Goal: Task Accomplishment & Management: Manage account settings

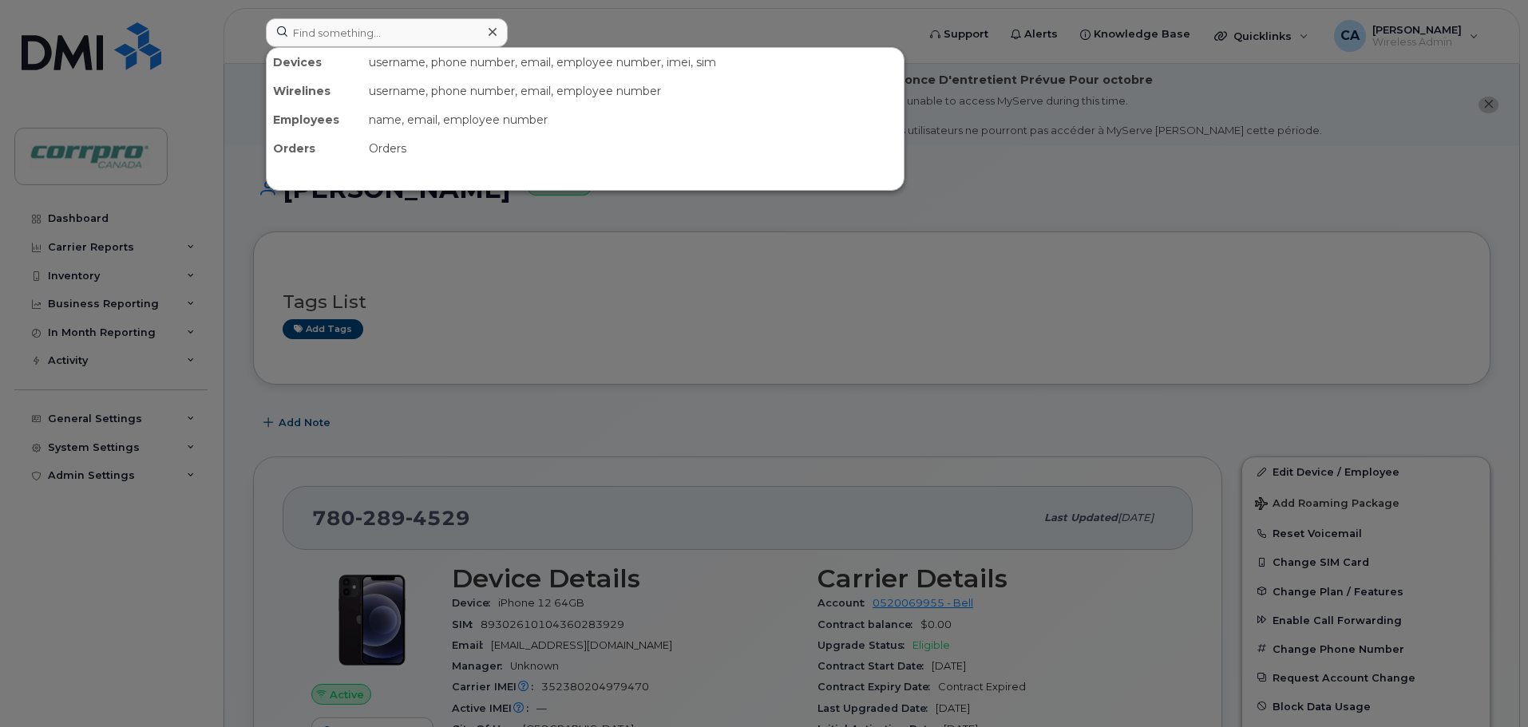
scroll to position [216, 0]
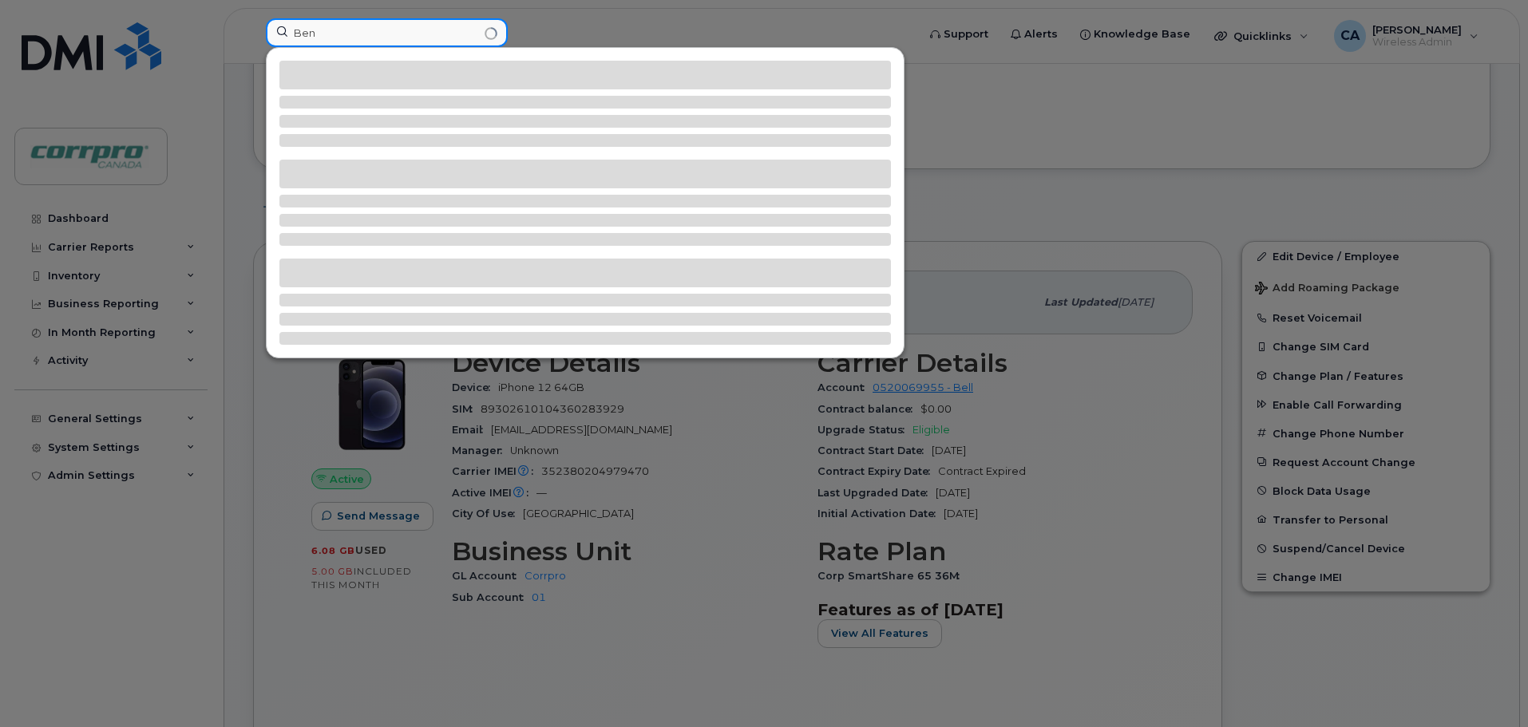
type input "Ben"
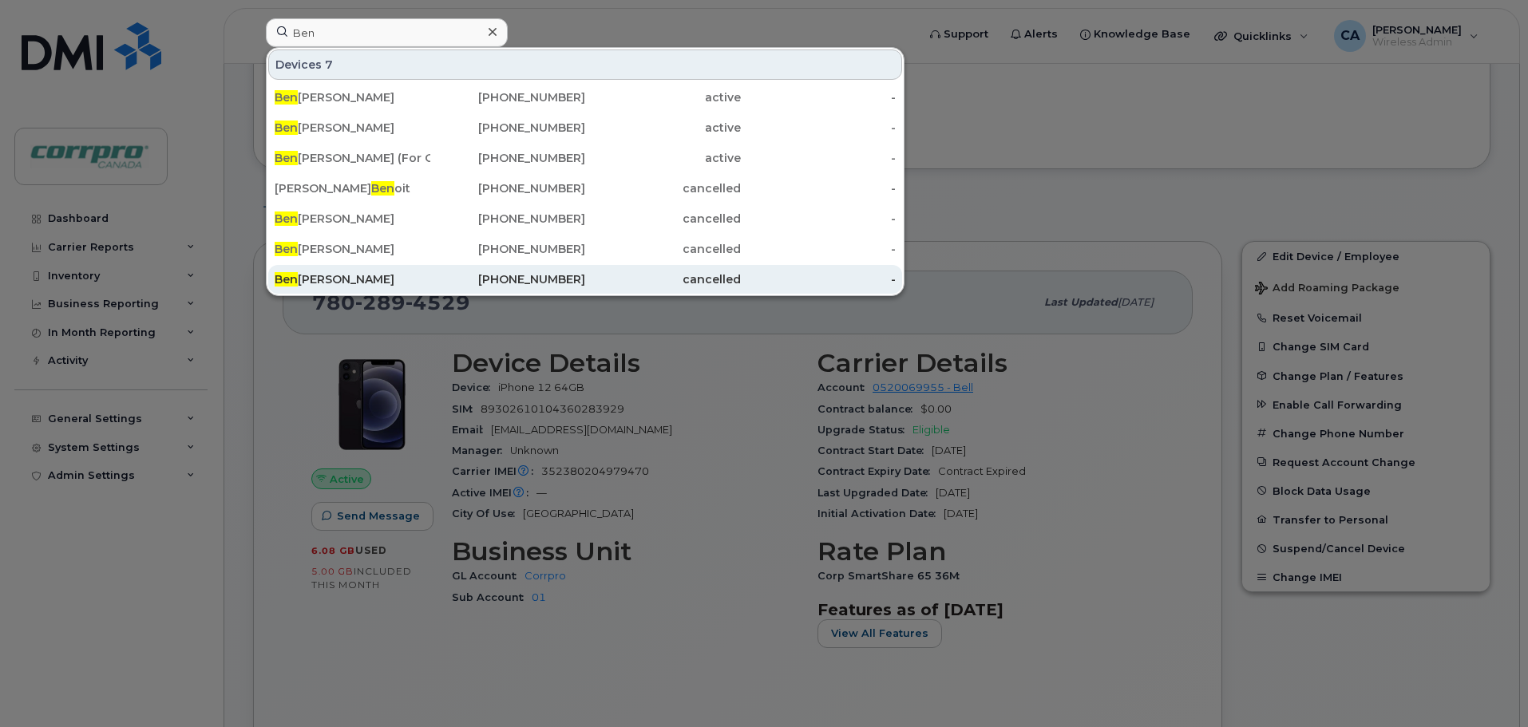
click at [331, 277] on div "[PERSON_NAME]" at bounding box center [353, 279] width 156 height 16
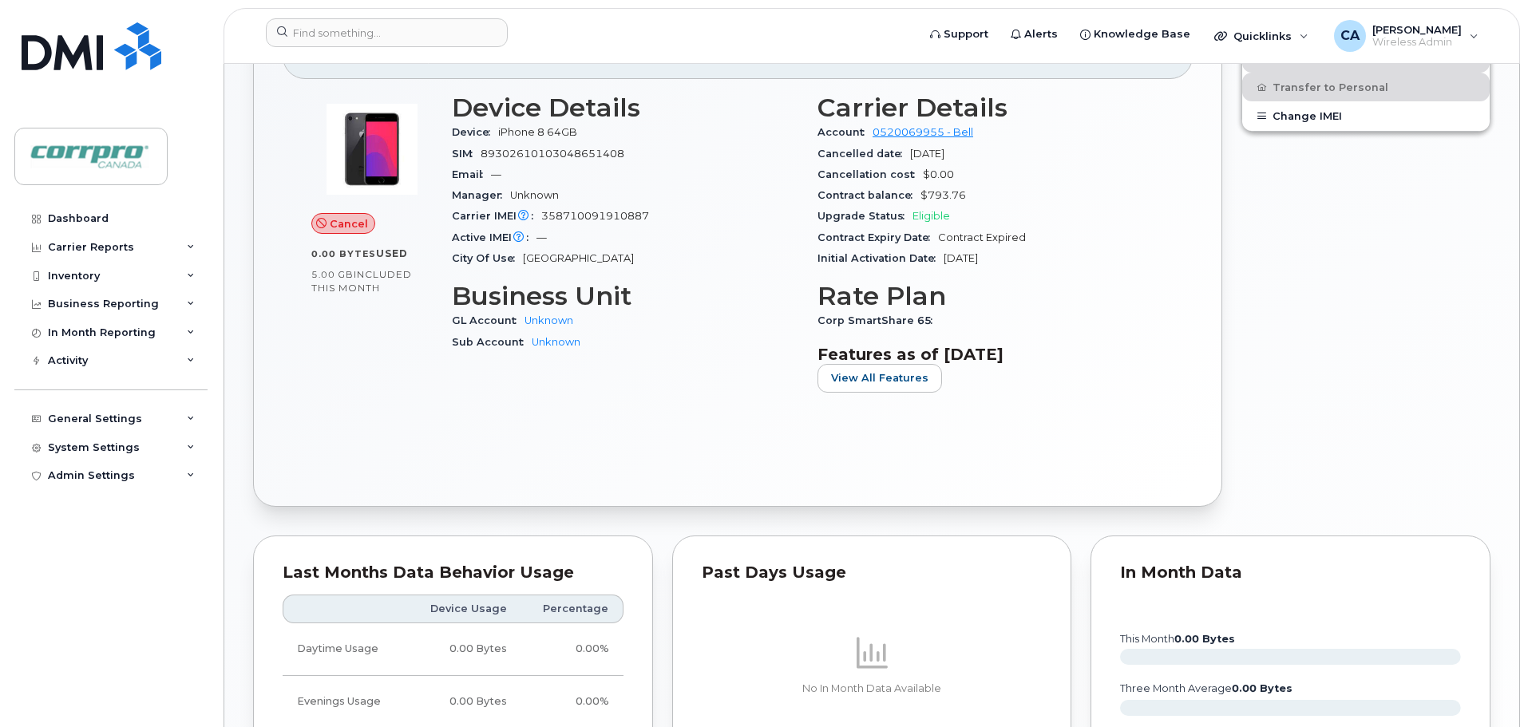
scroll to position [391, 0]
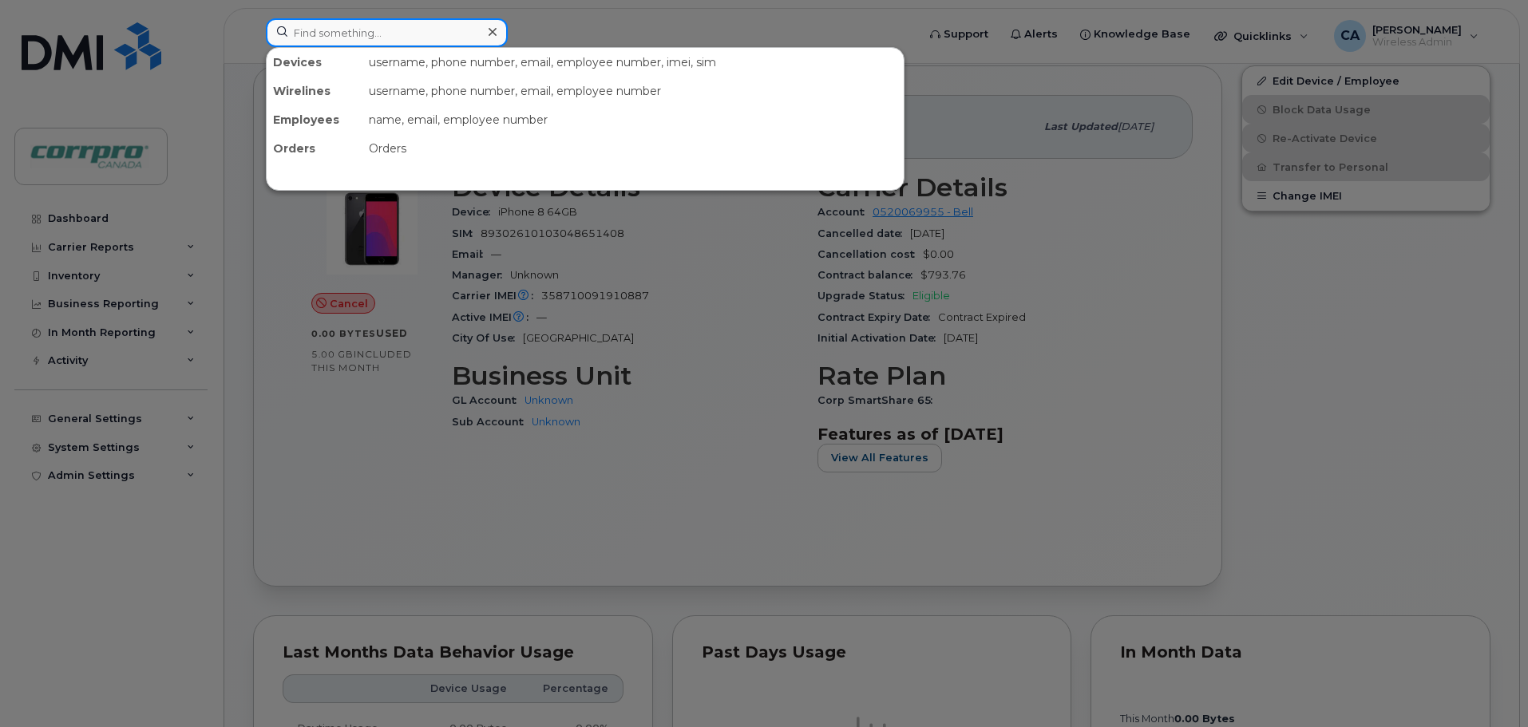
click at [342, 35] on input at bounding box center [387, 32] width 242 height 29
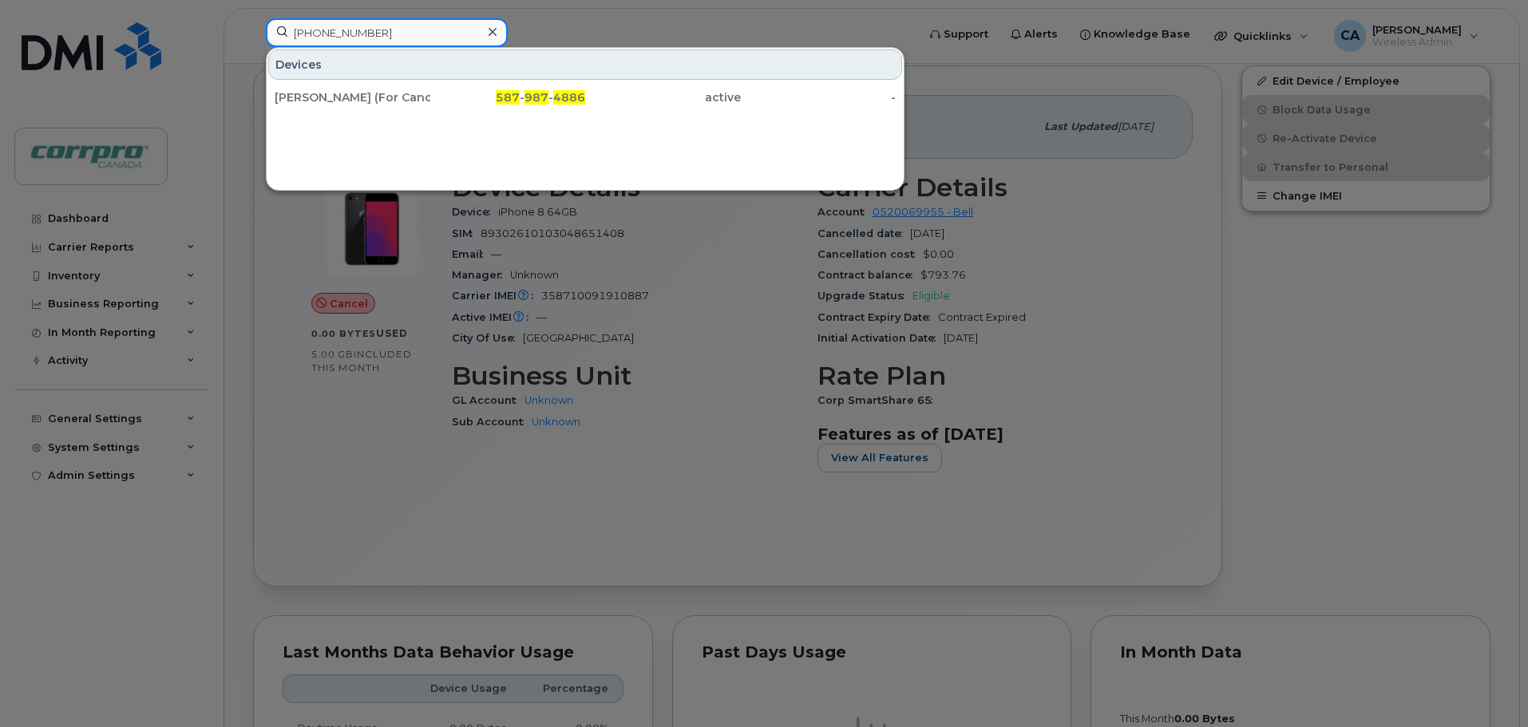
type input "587 9874886"
click at [287, 457] on div at bounding box center [764, 363] width 1528 height 727
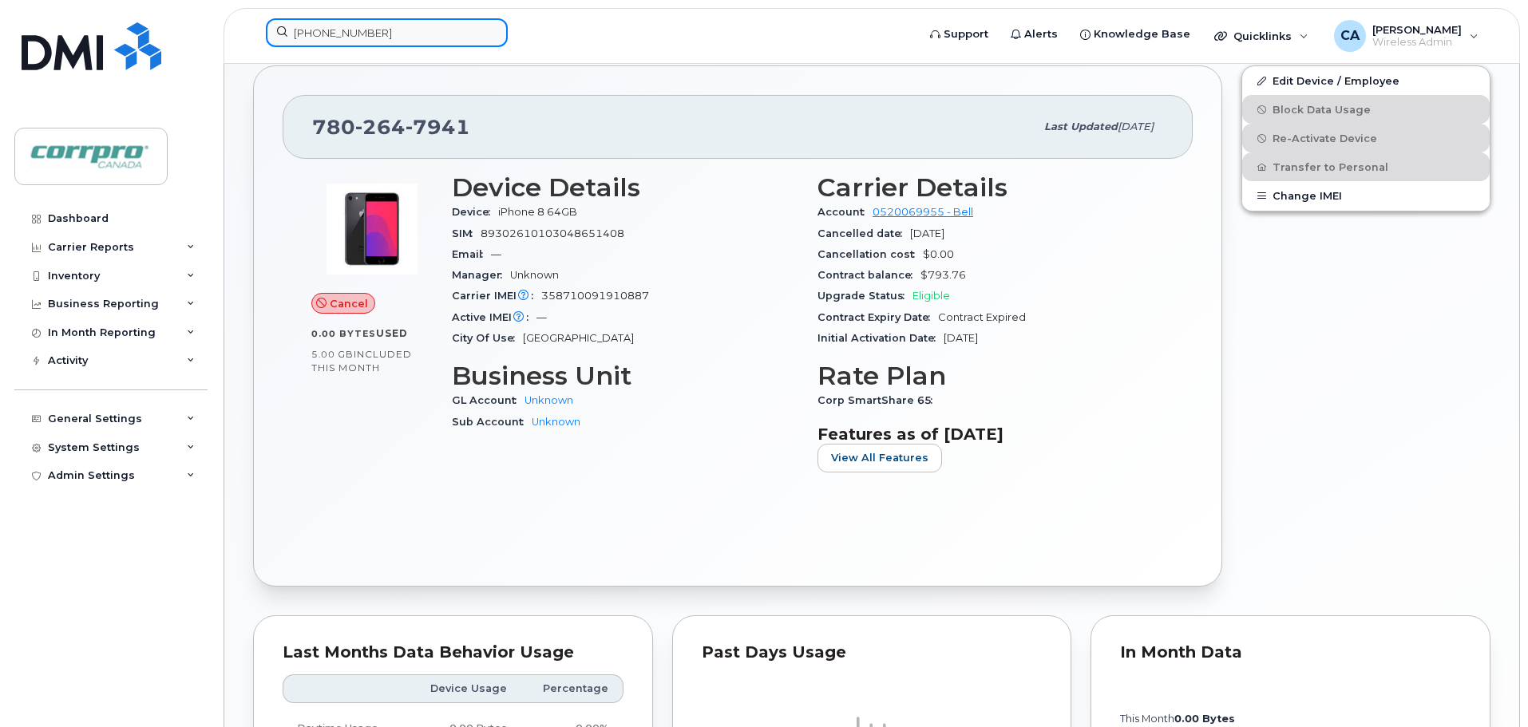
click at [399, 34] on input "587 9874886" at bounding box center [387, 32] width 242 height 29
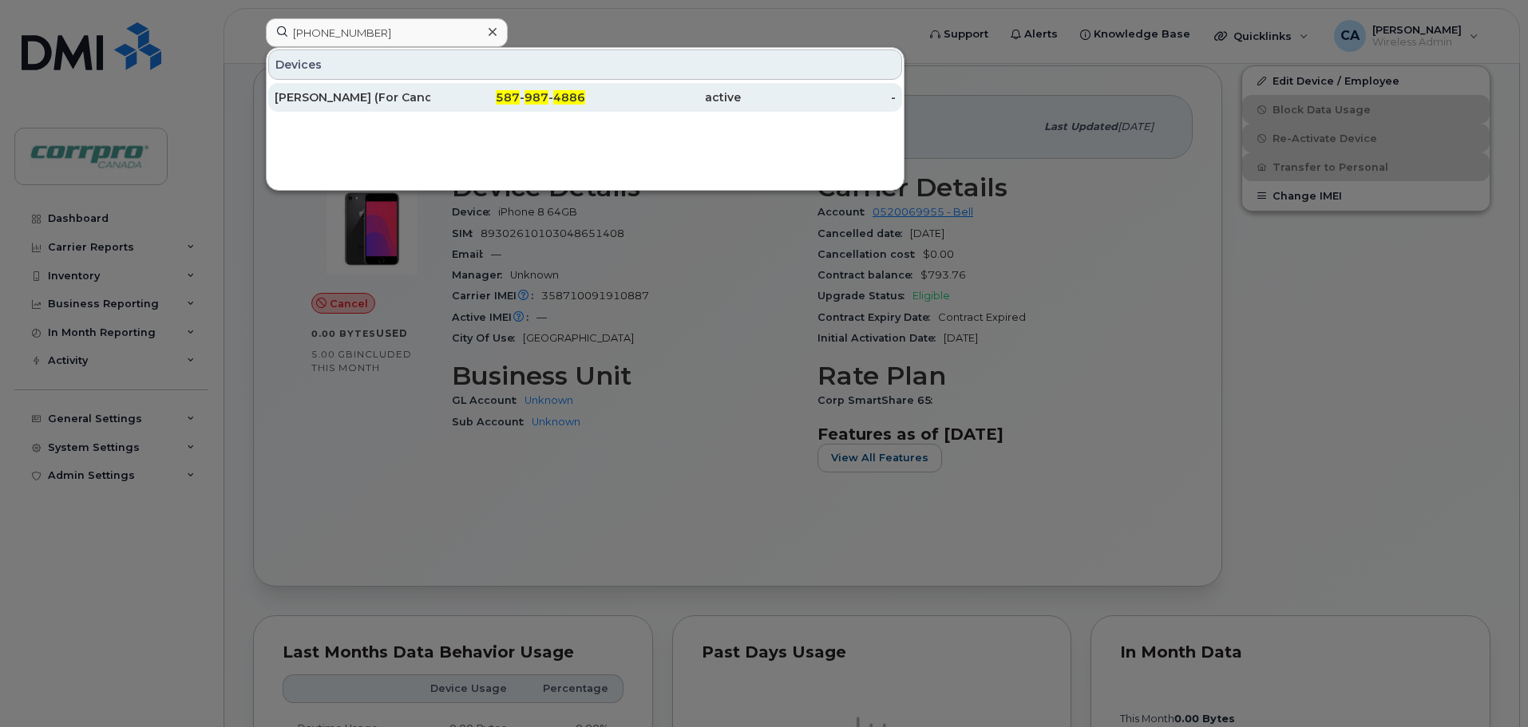
click at [398, 105] on div "[PERSON_NAME] (For Cancellation)" at bounding box center [353, 97] width 156 height 16
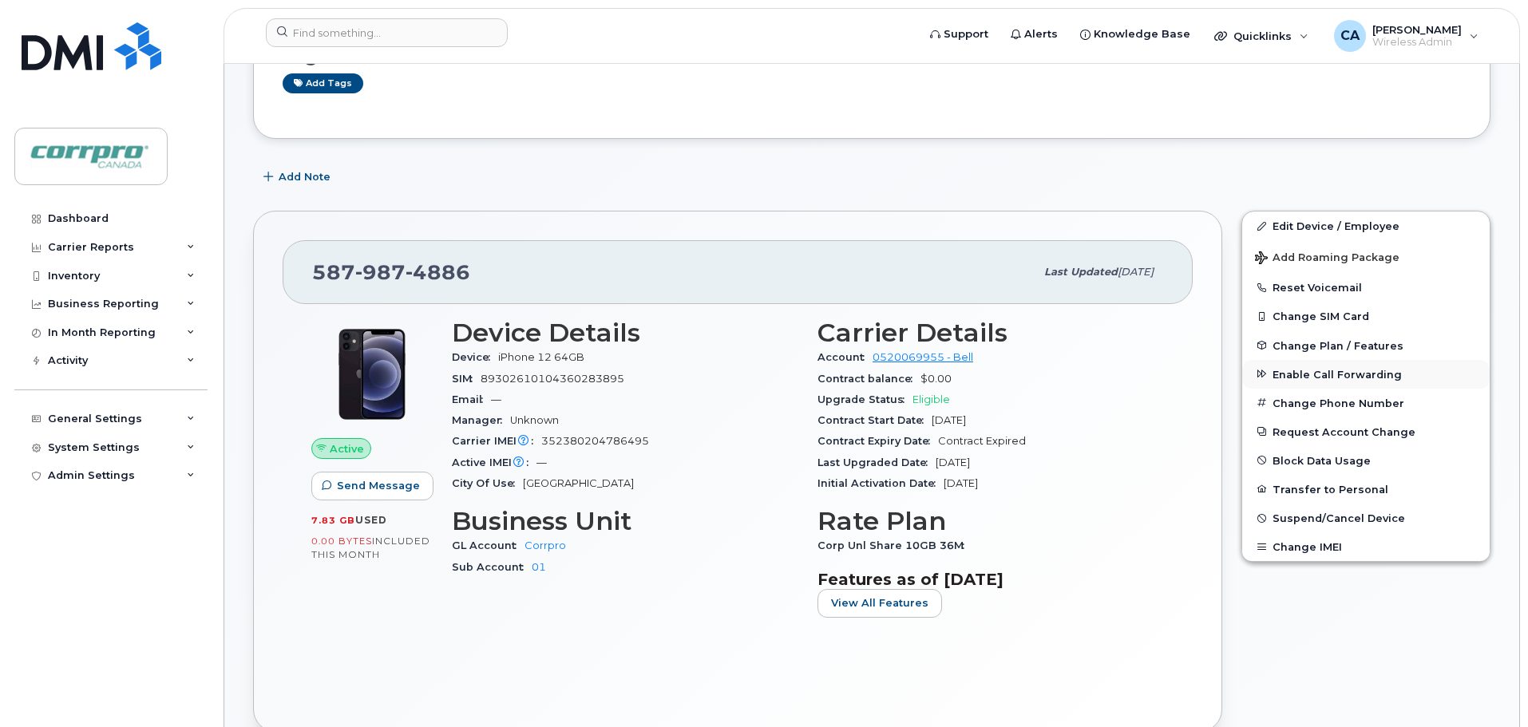
scroll to position [240, 0]
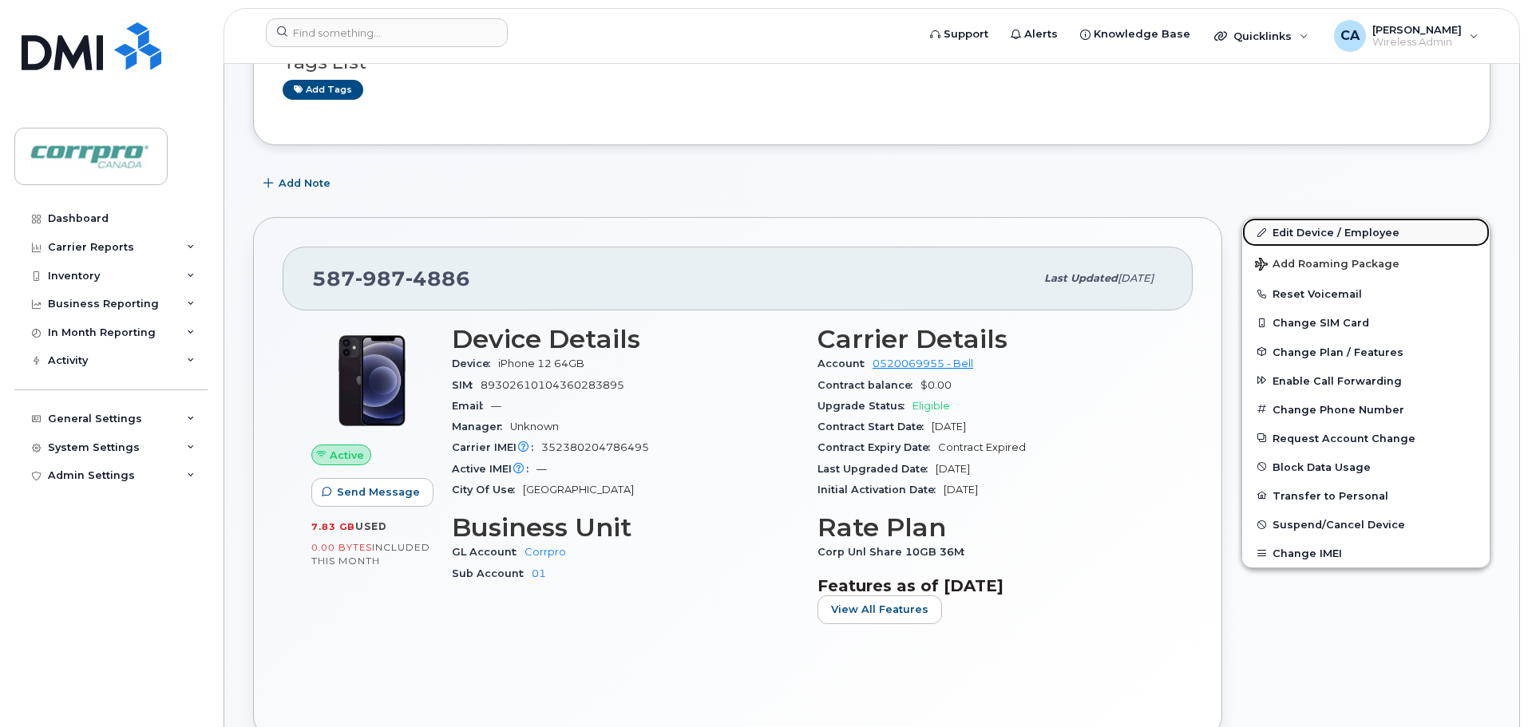
click at [1303, 232] on link "Edit Device / Employee" at bounding box center [1366, 232] width 248 height 29
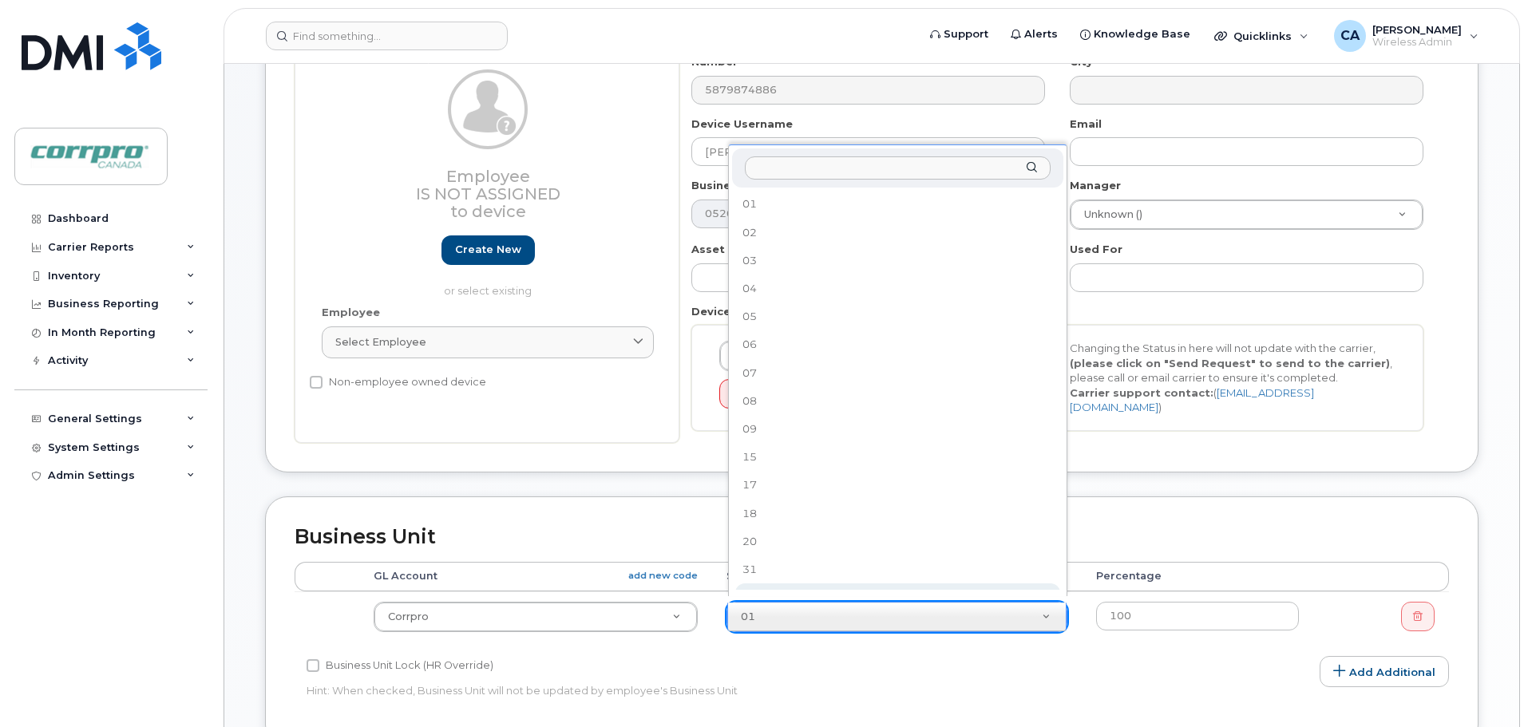
scroll to position [14, 0]
select select "13360"
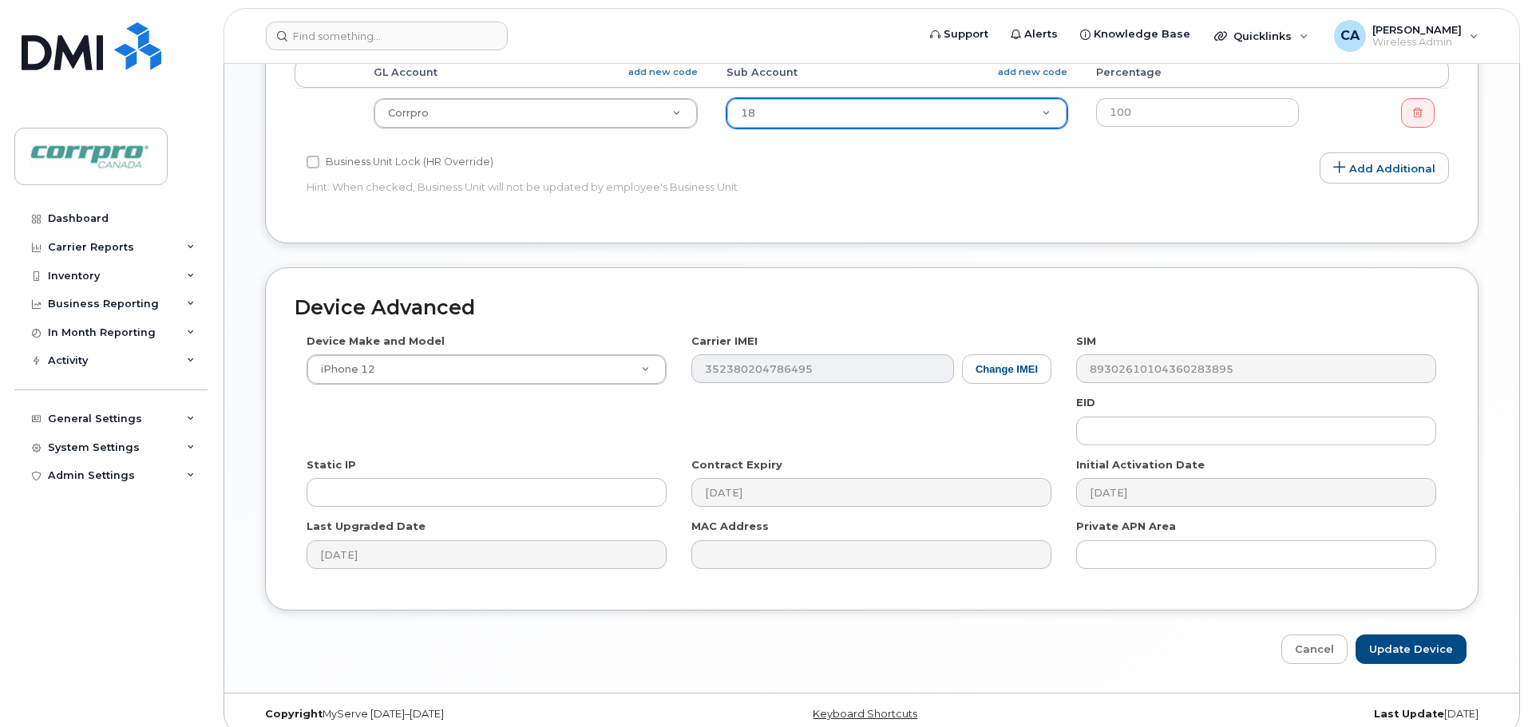
scroll to position [754, 0]
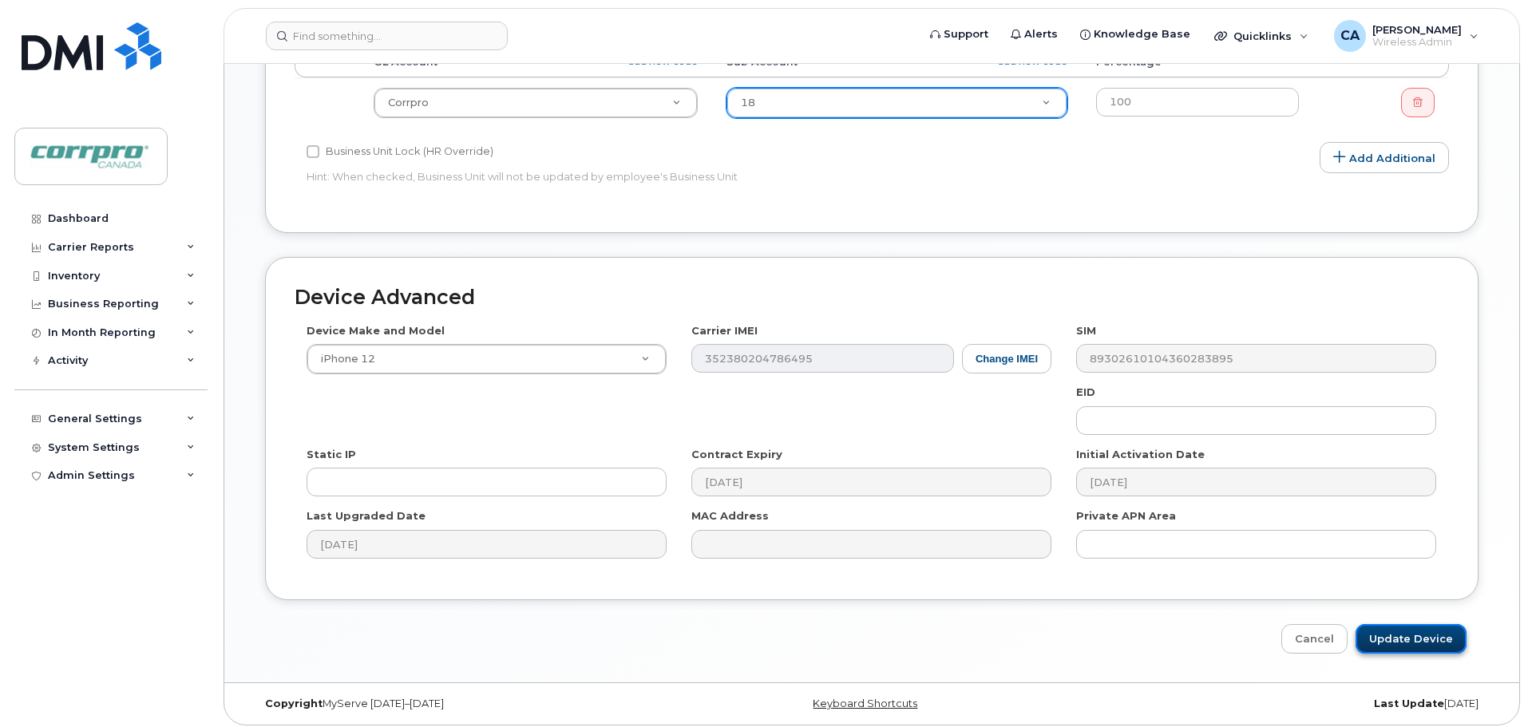
click at [1416, 637] on input "Update Device" at bounding box center [1411, 639] width 111 height 30
type input "Saving..."
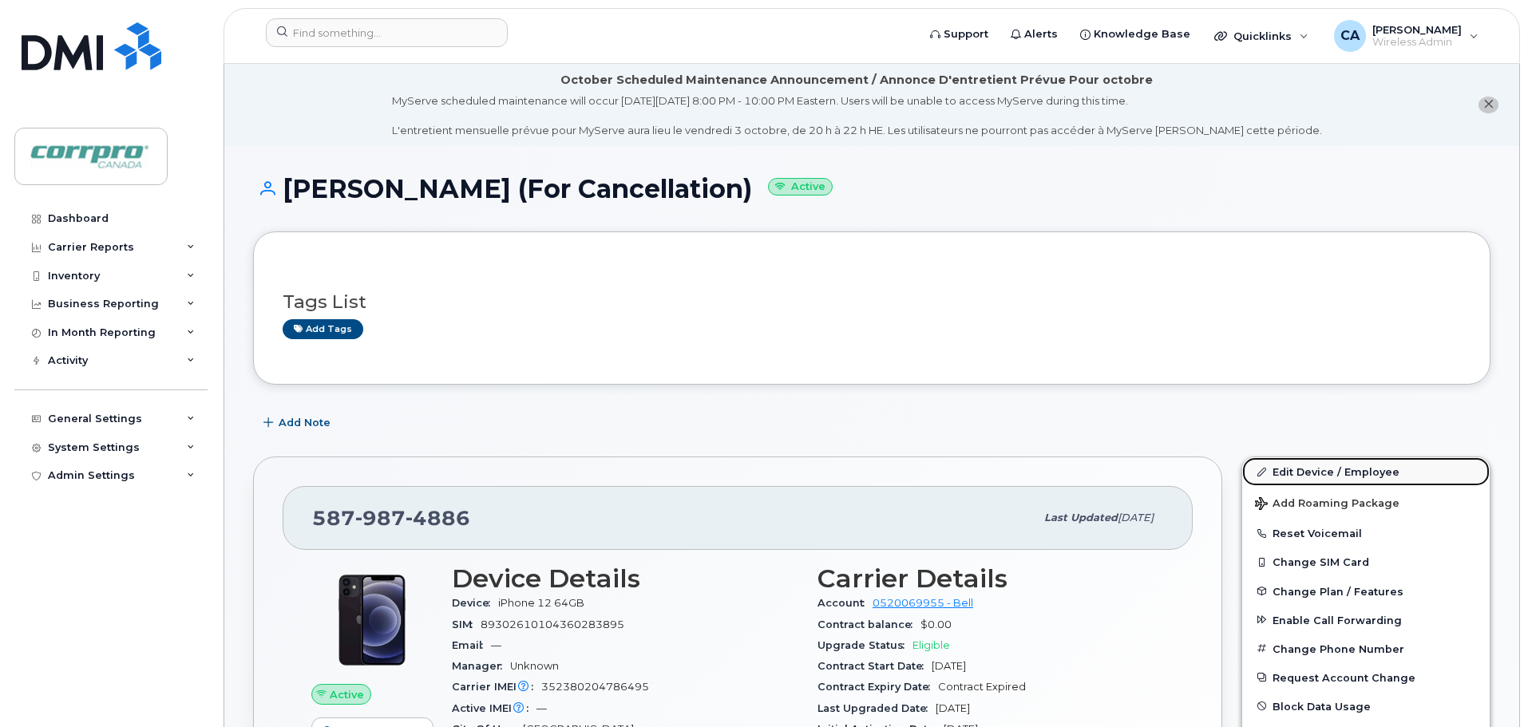
click at [1279, 465] on link "Edit Device / Employee" at bounding box center [1366, 472] width 248 height 29
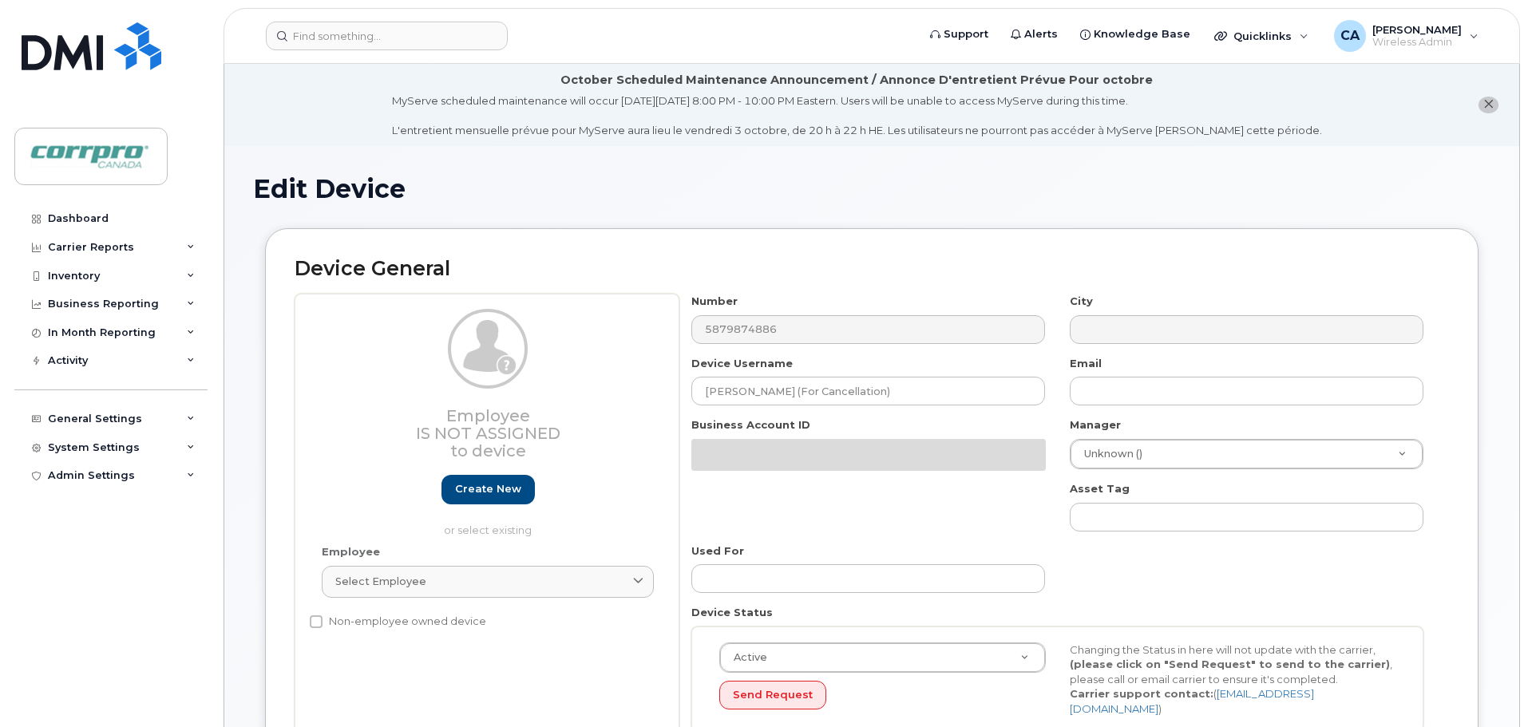
select select "13360"
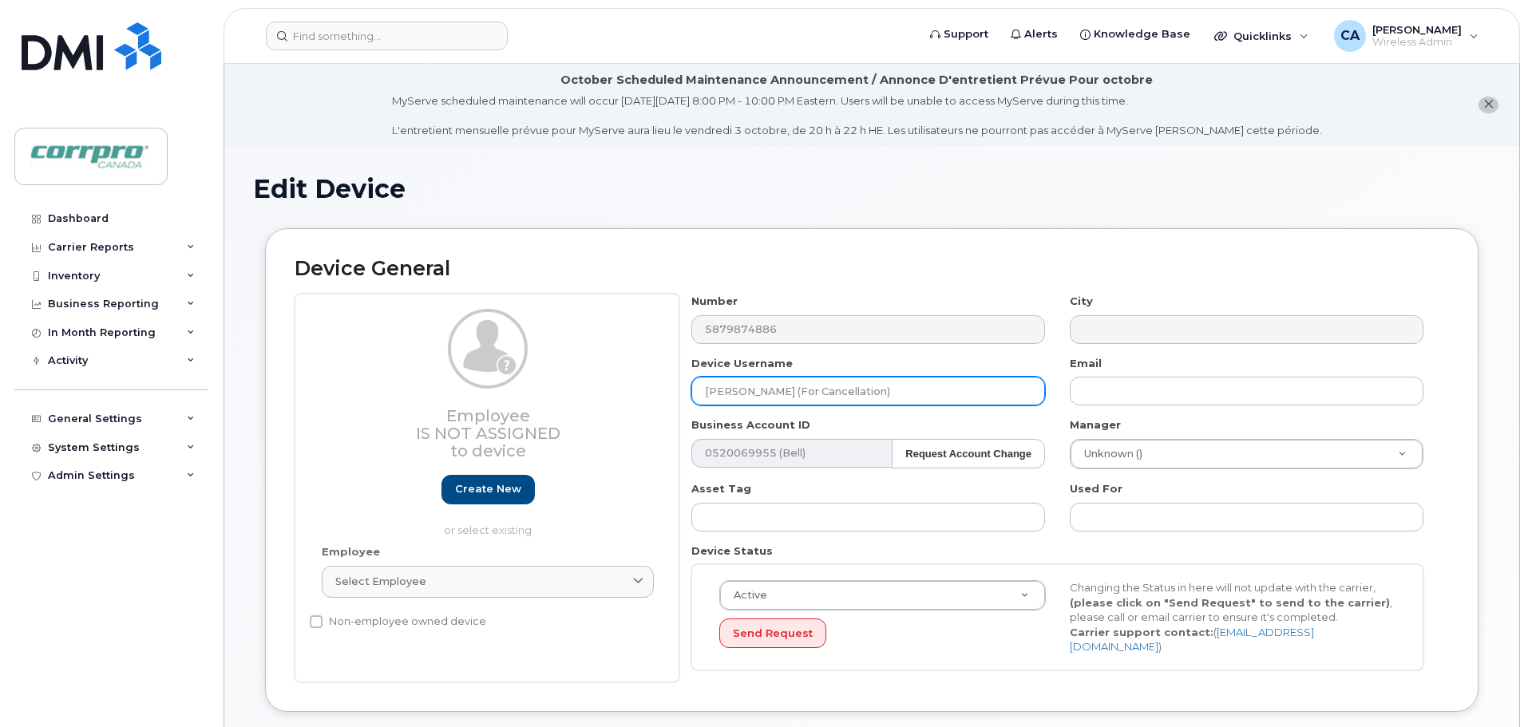
drag, startPoint x: 858, startPoint y: 393, endPoint x: 647, endPoint y: 390, distance: 210.8
click at [647, 390] on div "Employee Is not assigned to device Create new or select existing Employee Selec…" at bounding box center [872, 488] width 1155 height 389
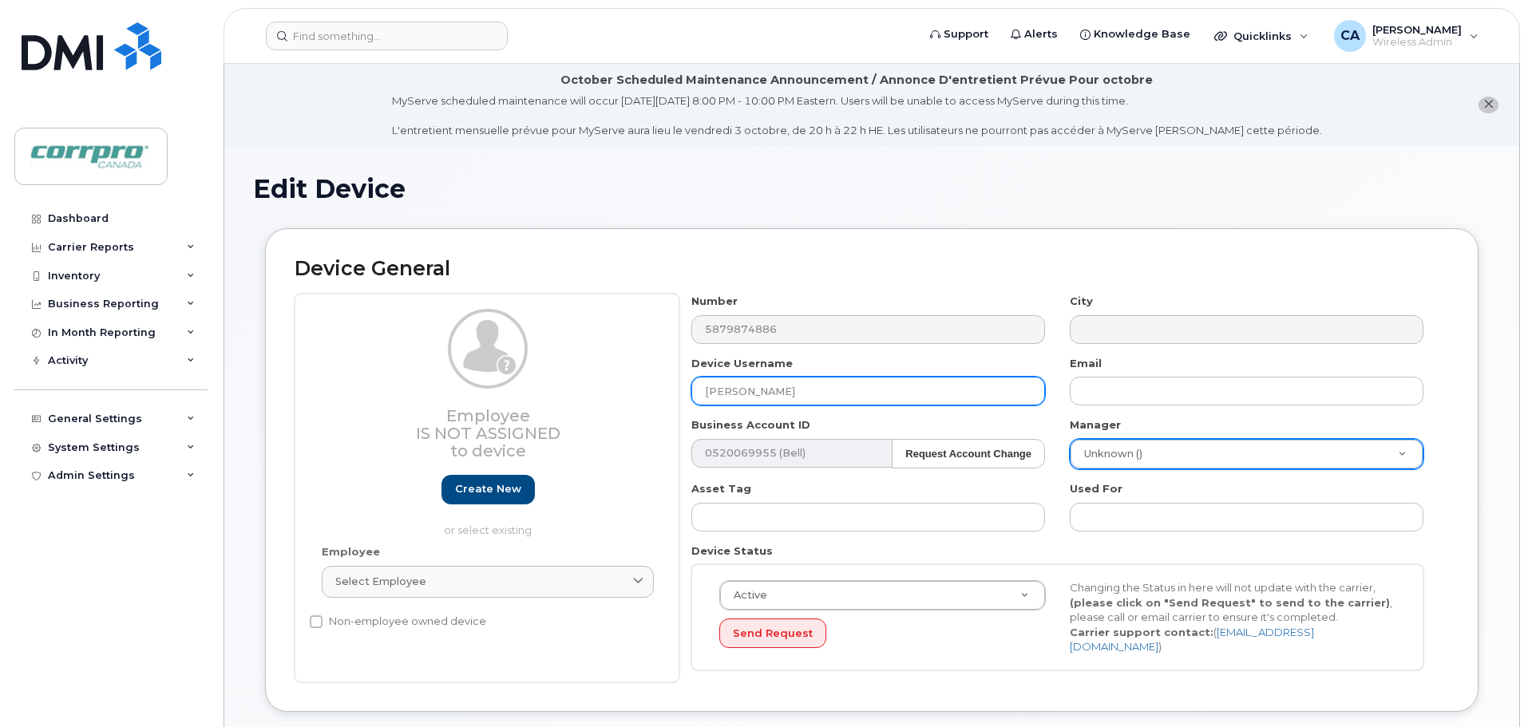
type input "[PERSON_NAME]"
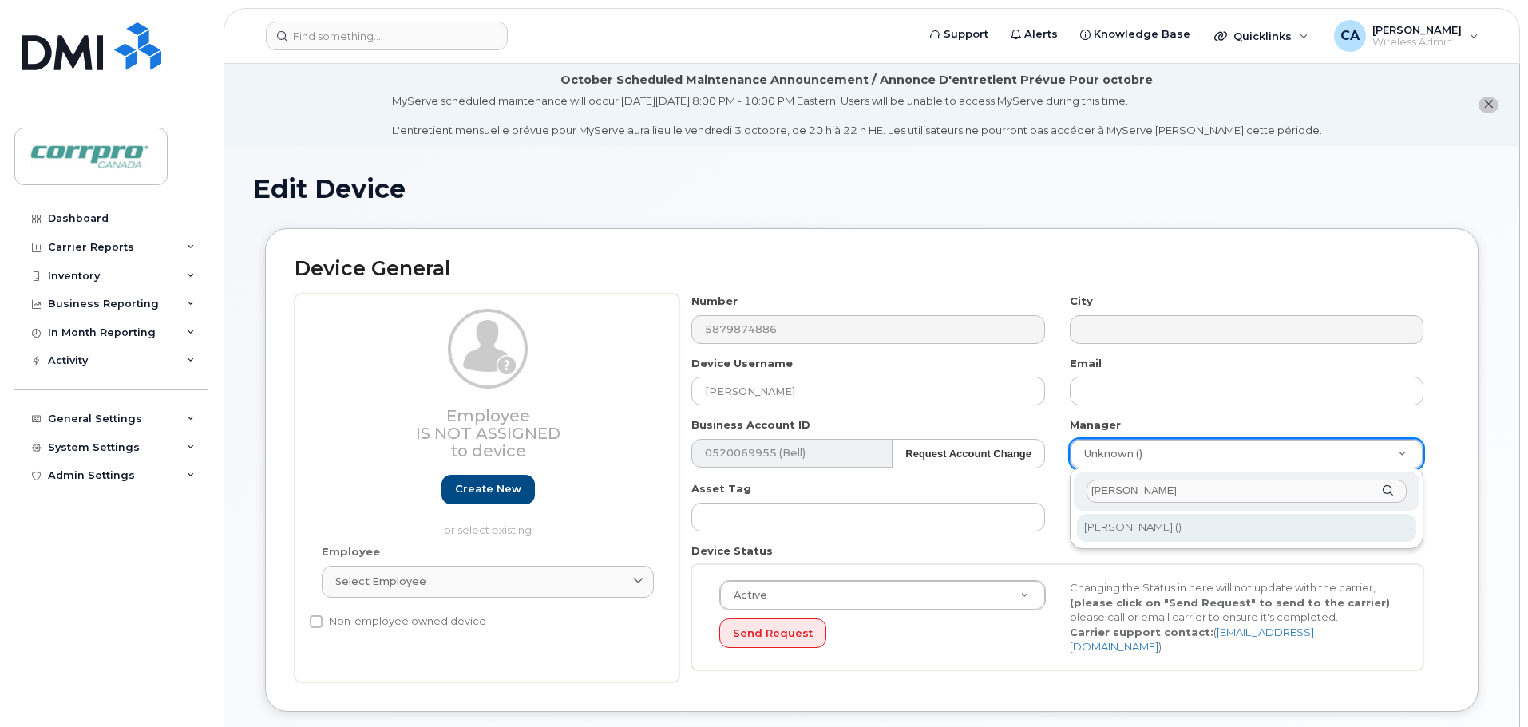
type input "[PERSON_NAME]"
type input "2974868"
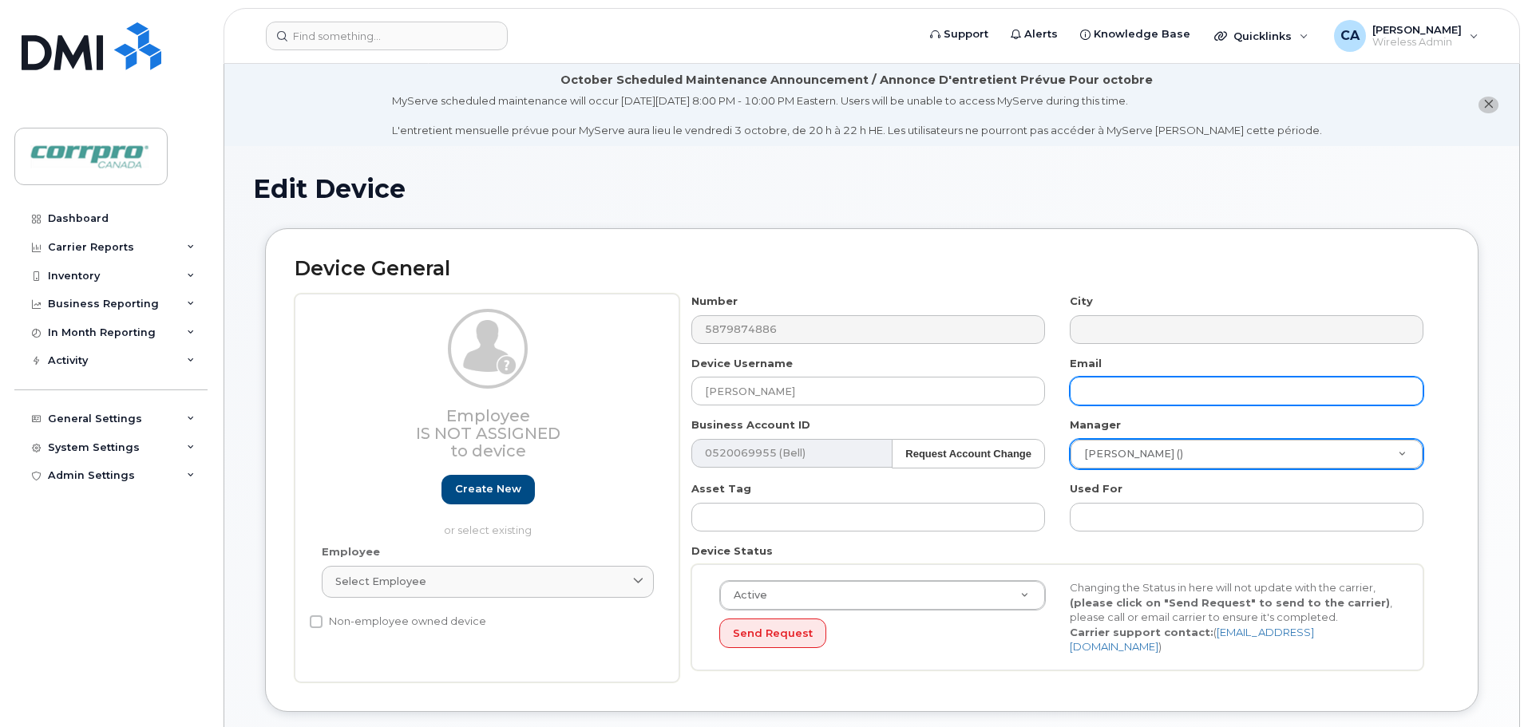
click at [1106, 397] on input "text" at bounding box center [1247, 391] width 354 height 29
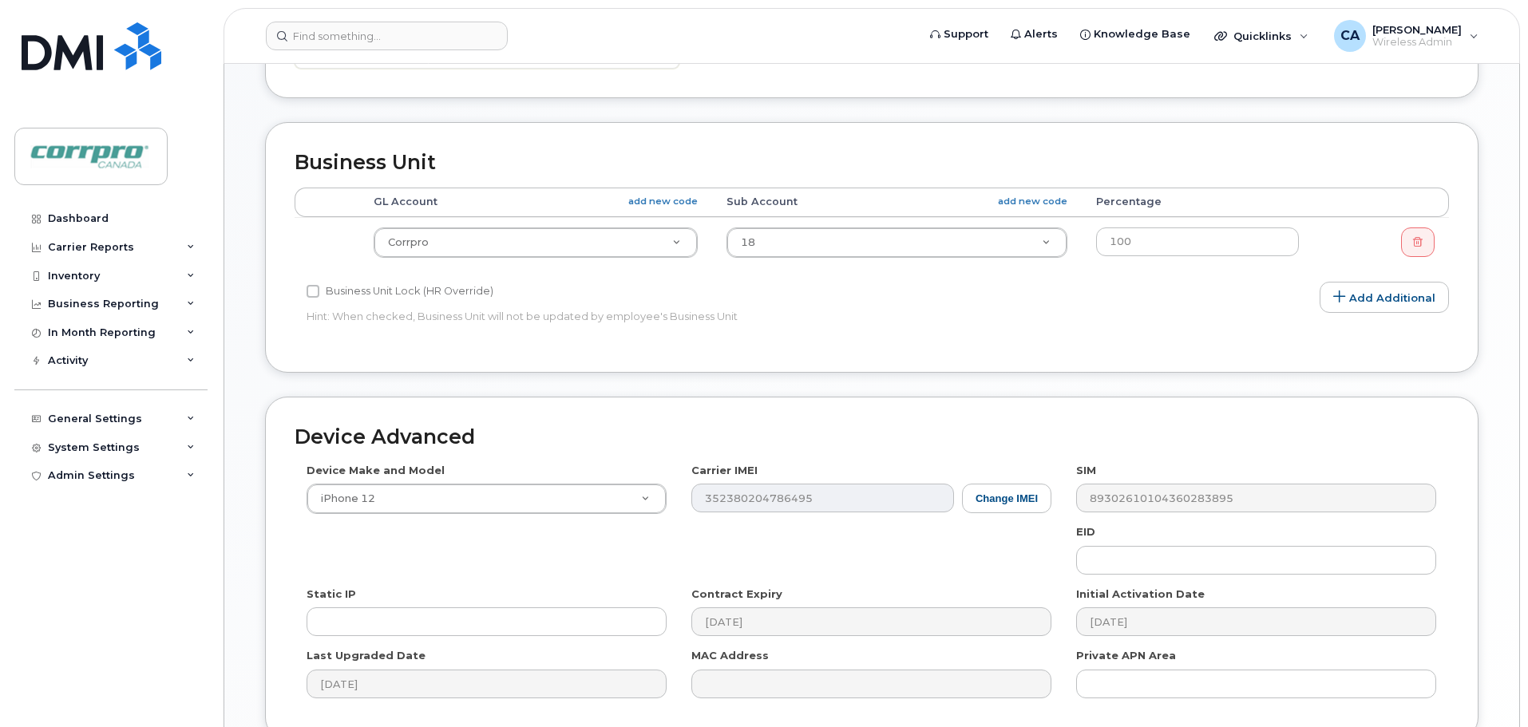
scroll to position [754, 0]
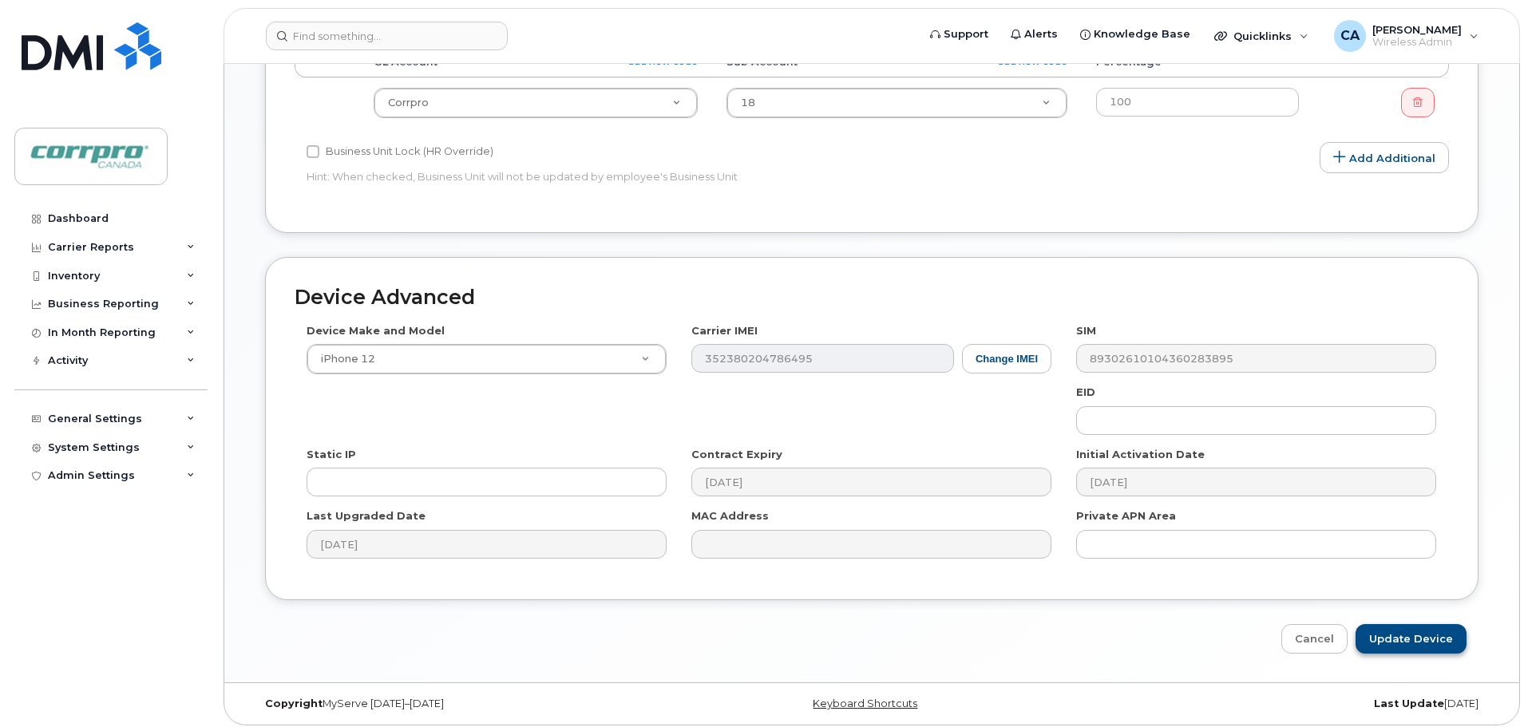
type input "[EMAIL_ADDRESS][DOMAIN_NAME]"
click at [1400, 628] on input "Update Device" at bounding box center [1411, 639] width 111 height 30
type input "Saving..."
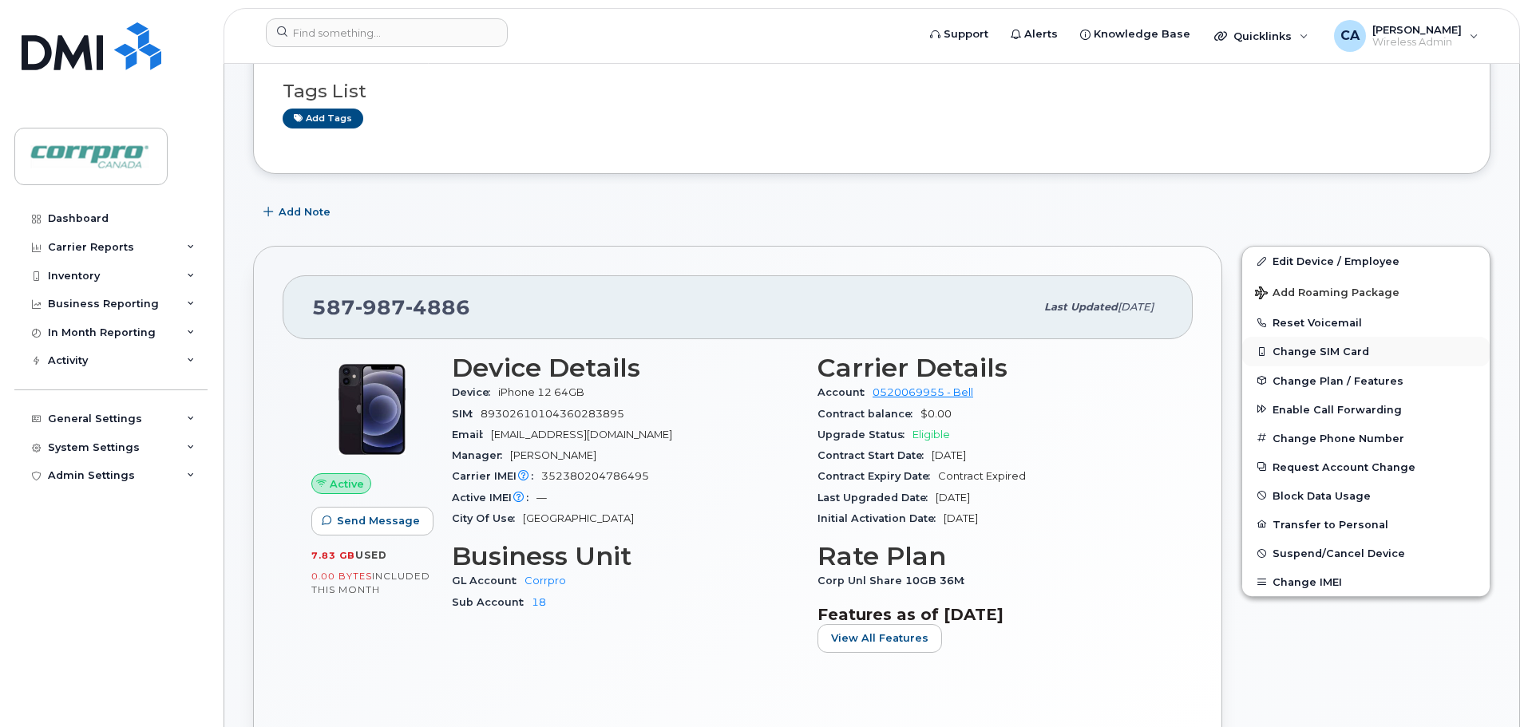
scroll to position [240, 0]
